Goal: Task Accomplishment & Management: Use online tool/utility

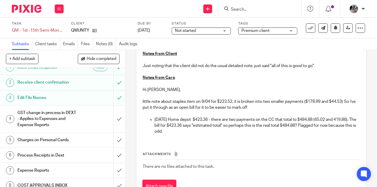
scroll to position [17, 0]
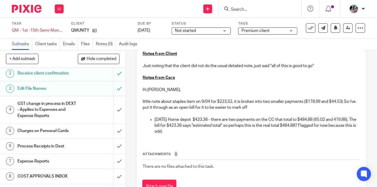
click at [92, 114] on div "GST change in process in DEXT - Applies to Expenses and Expense Reports" at bounding box center [62, 109] width 90 height 21
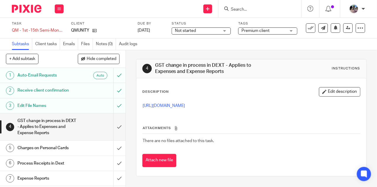
scroll to position [17, 0]
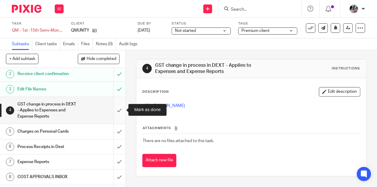
click at [119, 110] on input "submit" at bounding box center [62, 110] width 125 height 27
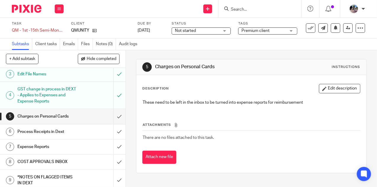
scroll to position [33, 0]
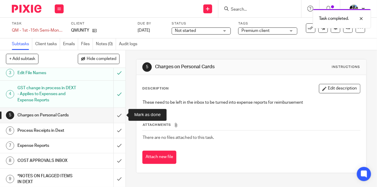
click at [117, 114] on input "submit" at bounding box center [62, 115] width 125 height 15
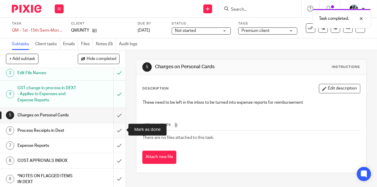
click at [117, 130] on input "submit" at bounding box center [62, 130] width 125 height 15
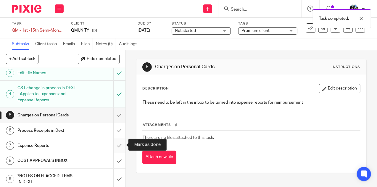
click at [118, 144] on input "submit" at bounding box center [62, 145] width 125 height 15
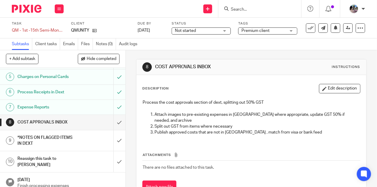
scroll to position [71, 0]
